Goal: Navigation & Orientation: Find specific page/section

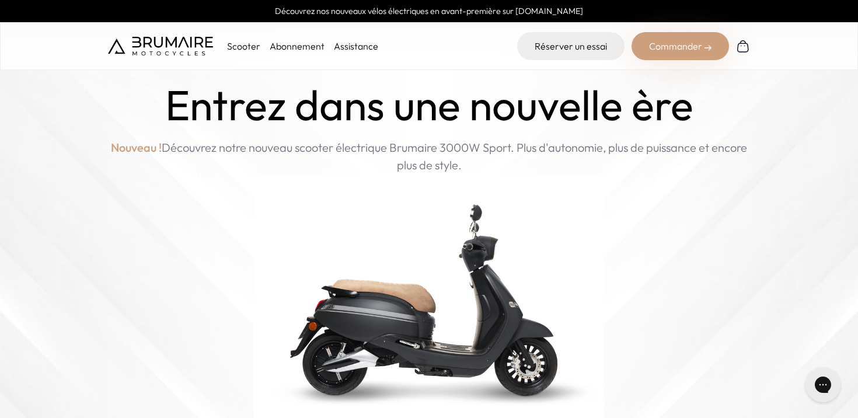
scroll to position [16, 0]
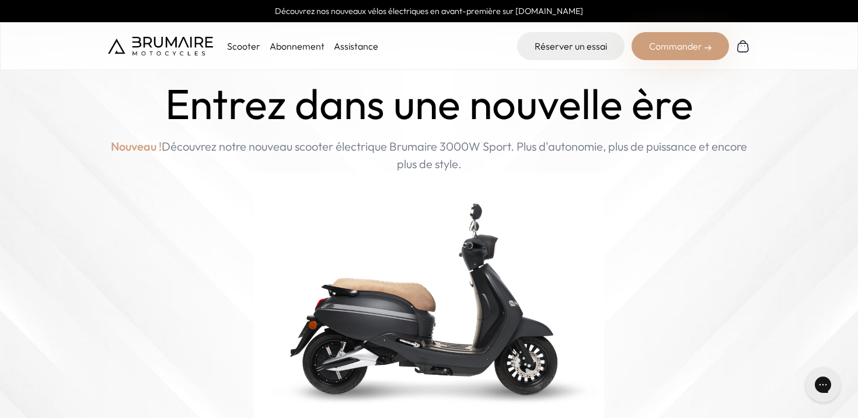
drag, startPoint x: 388, startPoint y: 142, endPoint x: 451, endPoint y: 164, distance: 66.6
click at [451, 164] on p "Nouveau ! Découvrez notre nouveau scooter électrique Brumaire 3000W Sport. Plus…" at bounding box center [429, 155] width 642 height 35
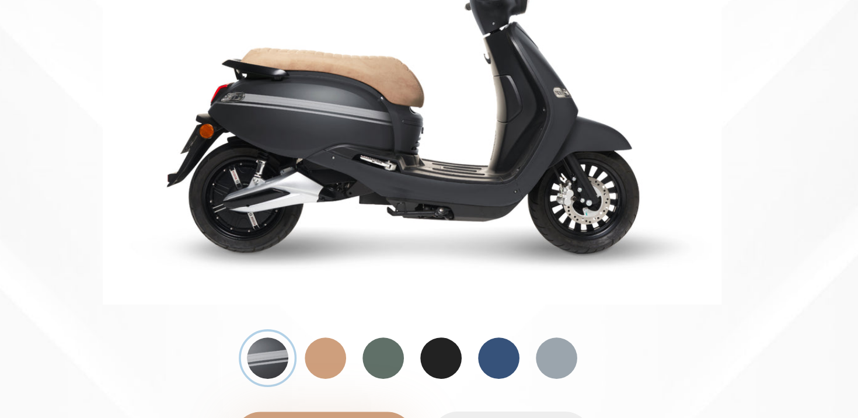
scroll to position [85, 0]
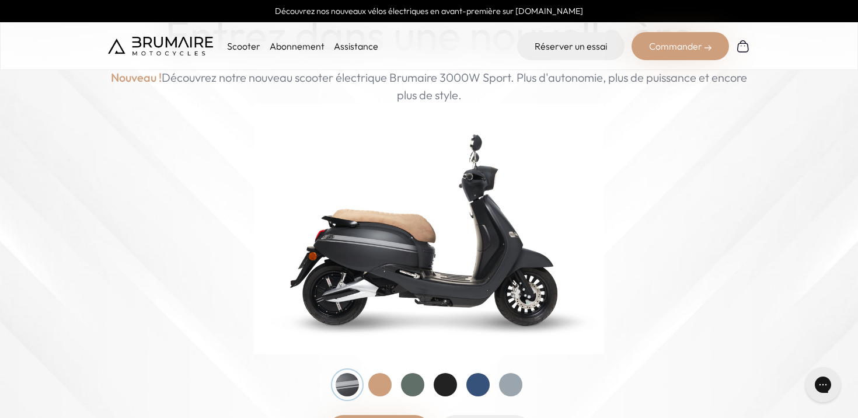
click at [282, 42] on link "Abonnement" at bounding box center [297, 46] width 55 height 12
click at [349, 42] on link "Assistance" at bounding box center [356, 46] width 44 height 12
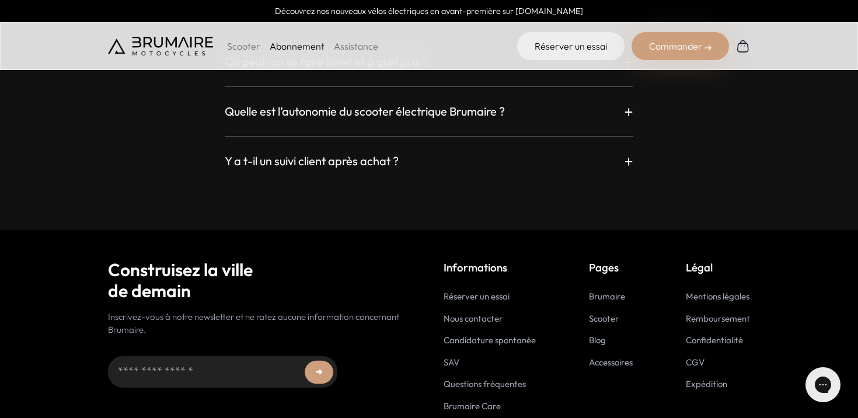
scroll to position [2232, 0]
